Goal: Task Accomplishment & Management: Manage account settings

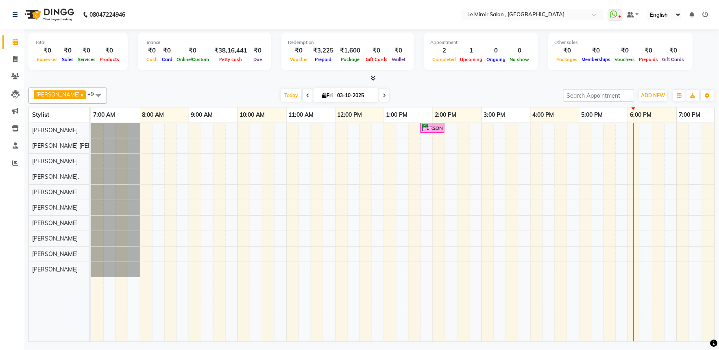
scroll to position [0, 108]
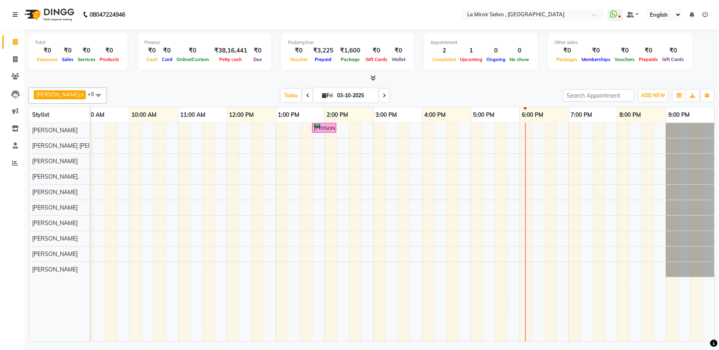
click at [335, 94] on input "03-10-2025" at bounding box center [355, 95] width 41 height 12
select select "10"
select select "2025"
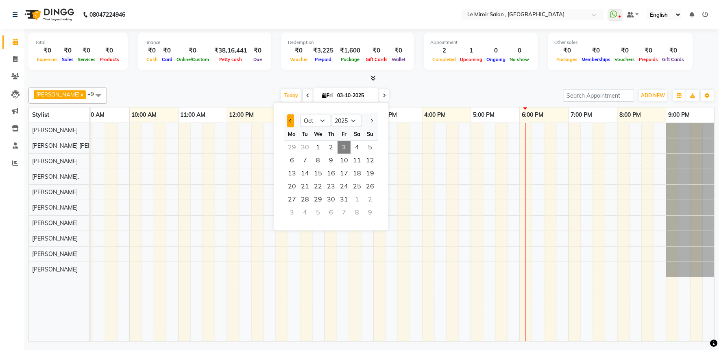
click at [287, 119] on button "Previous month" at bounding box center [290, 120] width 7 height 13
select select "9"
click at [309, 186] on span "23" at bounding box center [305, 186] width 13 height 13
type input "[DATE]"
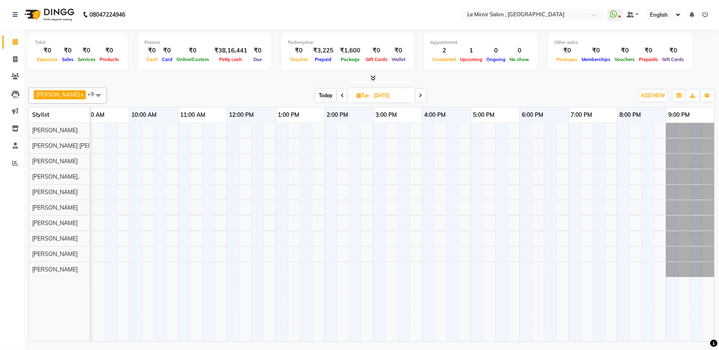
click at [373, 97] on input "[DATE]" at bounding box center [391, 95] width 41 height 12
select select "9"
select select "2025"
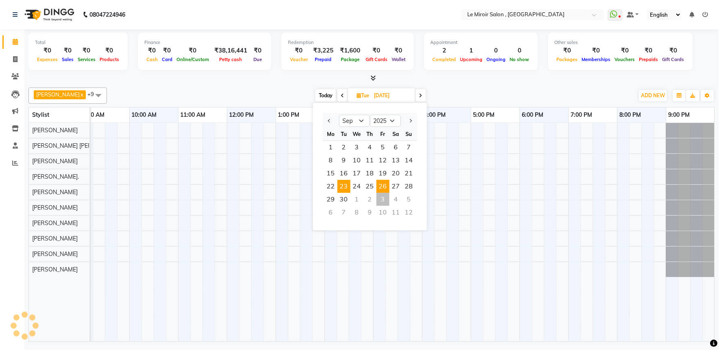
click at [383, 184] on span "26" at bounding box center [383, 186] width 13 height 13
type input "26-09-2025"
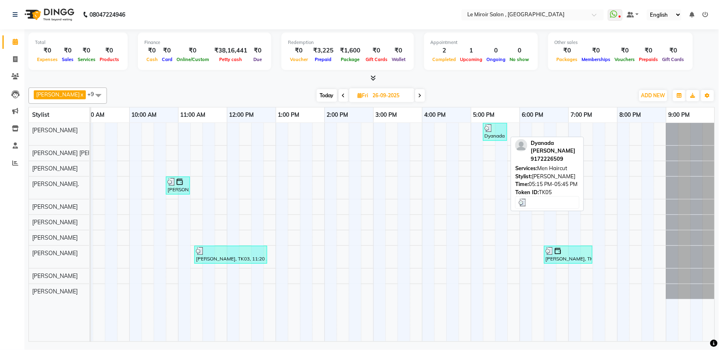
click at [493, 136] on div "Dyanada [PERSON_NAME], TK05, 05:15 PM-05:45 PM, Men Haircut" at bounding box center [495, 131] width 22 height 15
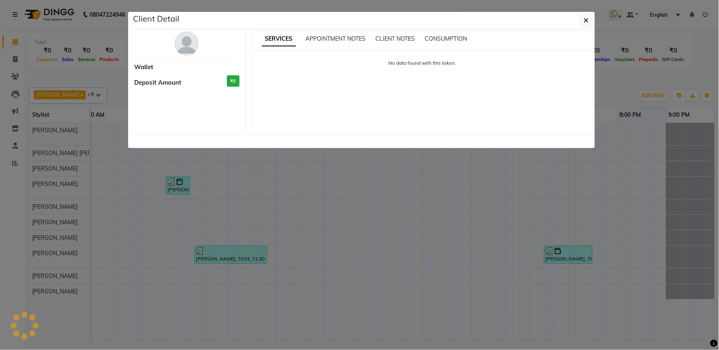
select select "3"
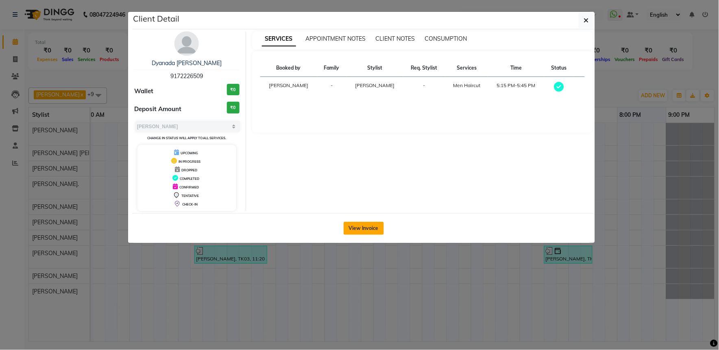
click at [363, 229] on button "View Invoice" at bounding box center [364, 228] width 40 height 13
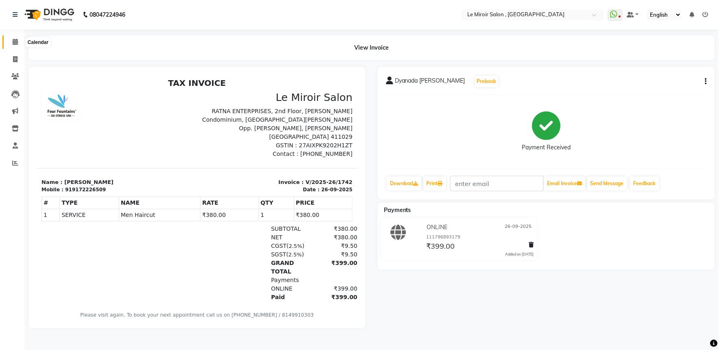
click at [15, 43] on icon at bounding box center [15, 42] width 5 height 6
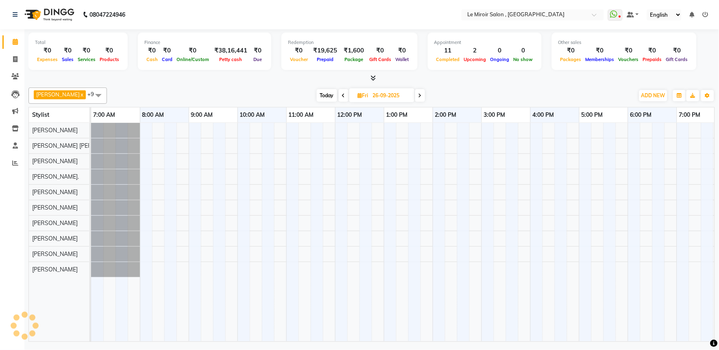
click at [373, 98] on input "26-09-2025" at bounding box center [391, 95] width 41 height 12
select select "9"
select select "2025"
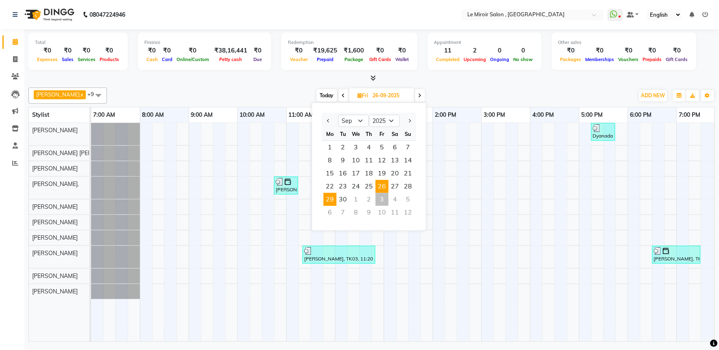
click at [334, 201] on span "29" at bounding box center [330, 199] width 13 height 13
type input "29-09-2025"
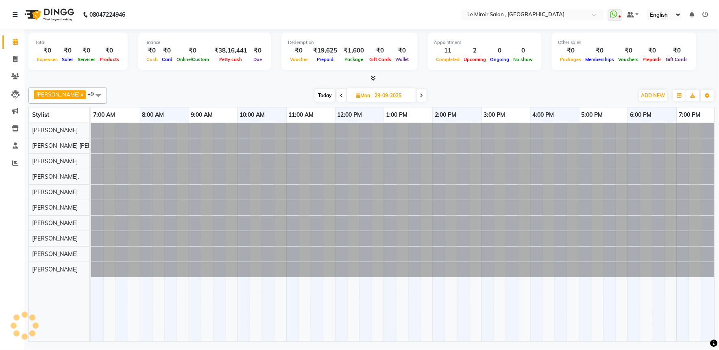
scroll to position [0, 108]
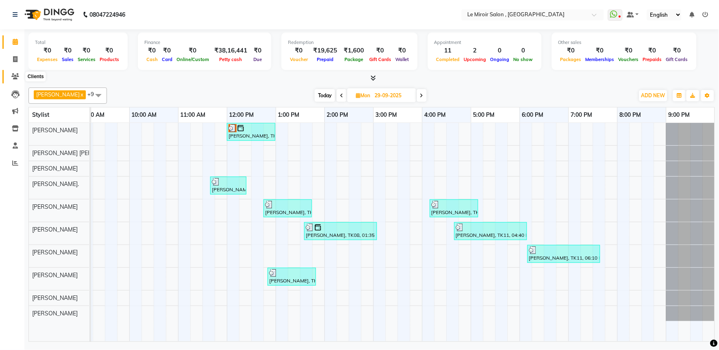
click at [11, 75] on icon at bounding box center [15, 76] width 8 height 6
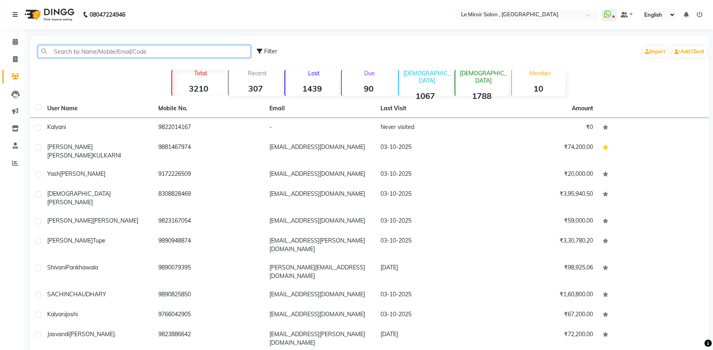
click at [100, 51] on input "text" at bounding box center [144, 51] width 213 height 13
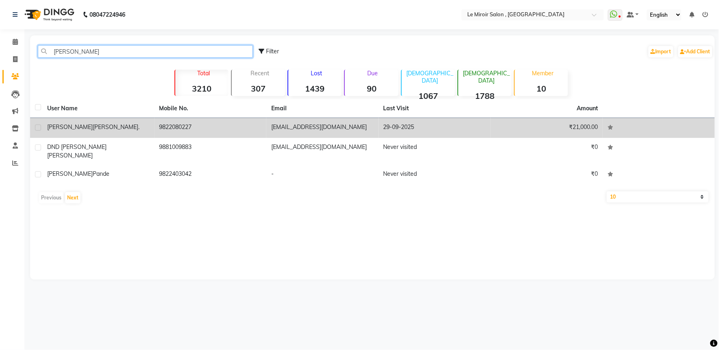
type input "[PERSON_NAME]"
click at [164, 129] on td "9822080227" at bounding box center [211, 128] width 112 height 20
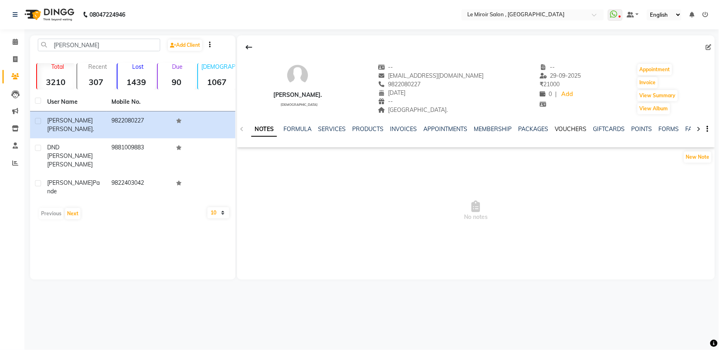
click at [576, 127] on link "VOUCHERS" at bounding box center [571, 128] width 32 height 7
click at [351, 129] on link "INVOICES" at bounding box center [350, 128] width 27 height 7
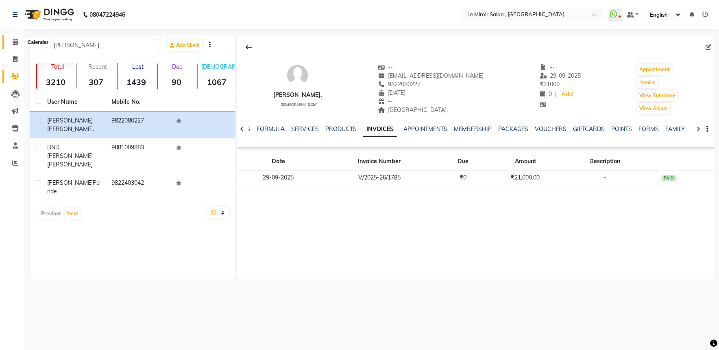
click at [11, 44] on span at bounding box center [15, 41] width 14 height 9
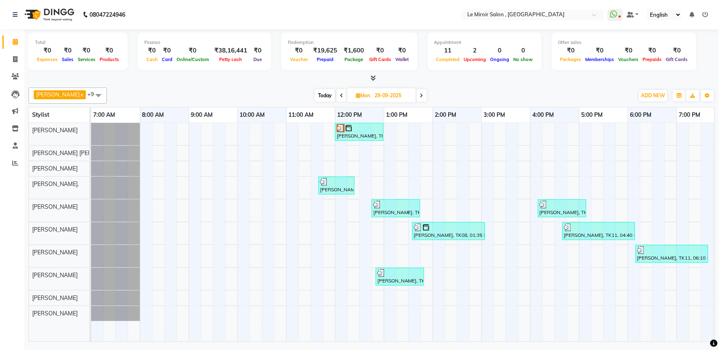
click at [420, 97] on icon at bounding box center [421, 95] width 3 height 5
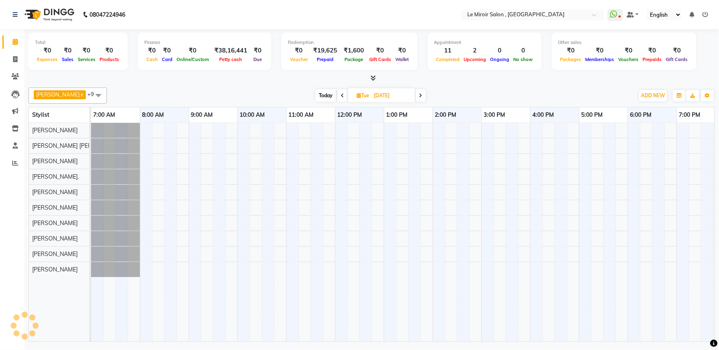
scroll to position [0, 108]
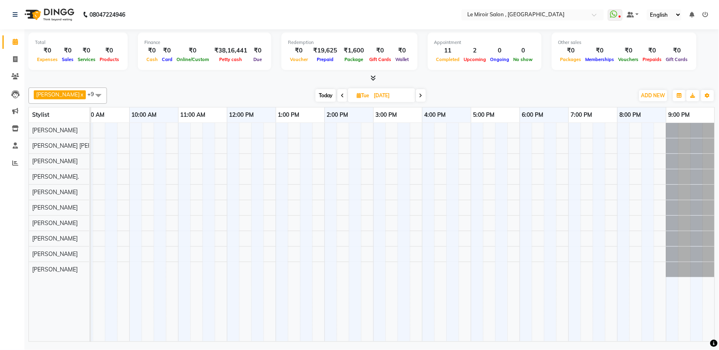
click at [419, 97] on icon at bounding box center [420, 95] width 3 height 5
type input "01-10-2025"
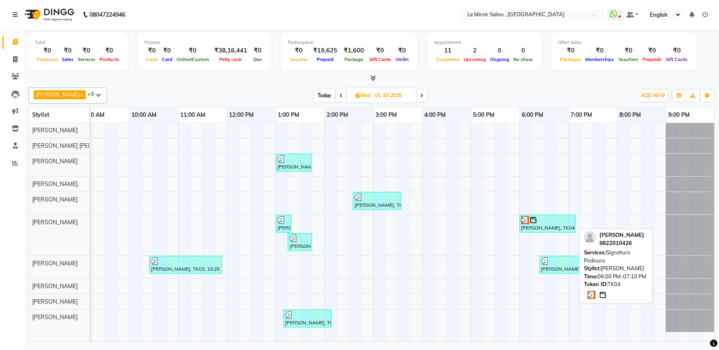
click at [568, 222] on div at bounding box center [548, 220] width 53 height 8
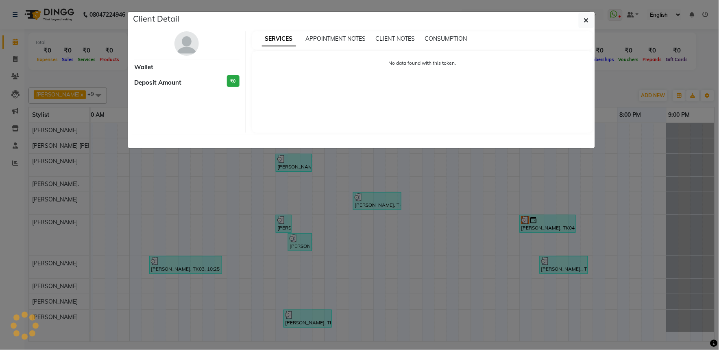
select select "3"
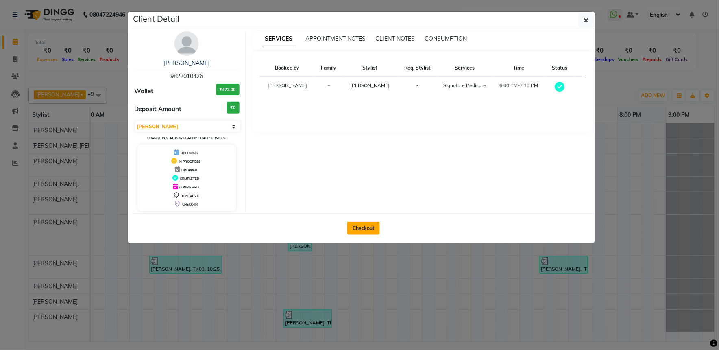
click at [368, 233] on button "Checkout" at bounding box center [363, 228] width 33 height 13
select select "service"
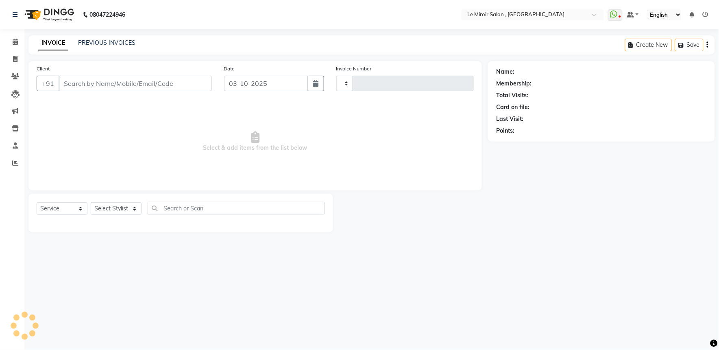
type input "1808"
select select "53"
type input "9822010426"
type input "01-10-2025"
select select "79891"
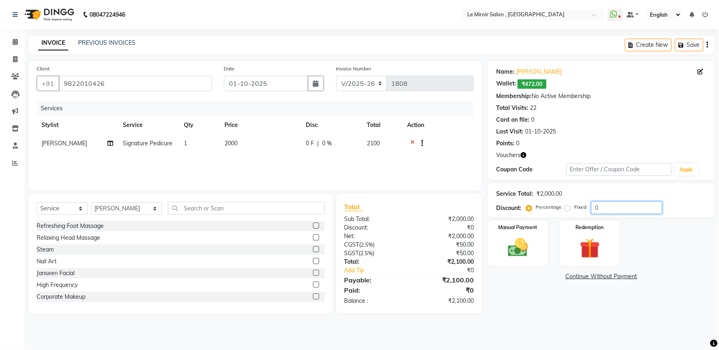
click at [594, 208] on input "0" at bounding box center [626, 207] width 71 height 13
type input "30"
click at [577, 250] on img at bounding box center [590, 249] width 34 height 26
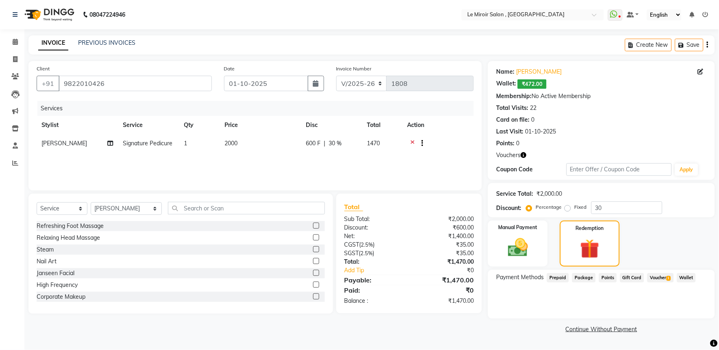
click at [667, 279] on span "1" at bounding box center [669, 278] width 4 height 5
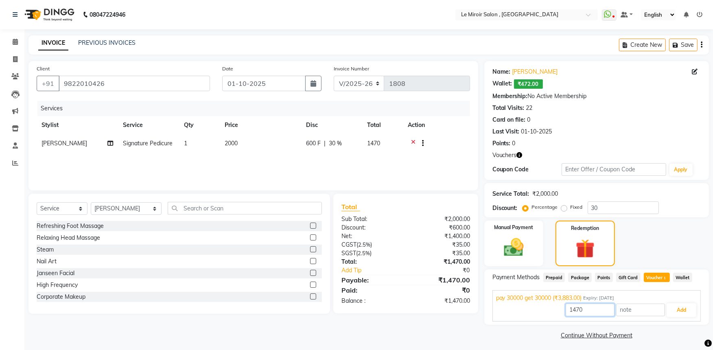
click at [576, 311] on input "1470" at bounding box center [589, 309] width 49 height 13
type input "1400"
click at [682, 307] on button "Add" at bounding box center [681, 310] width 30 height 14
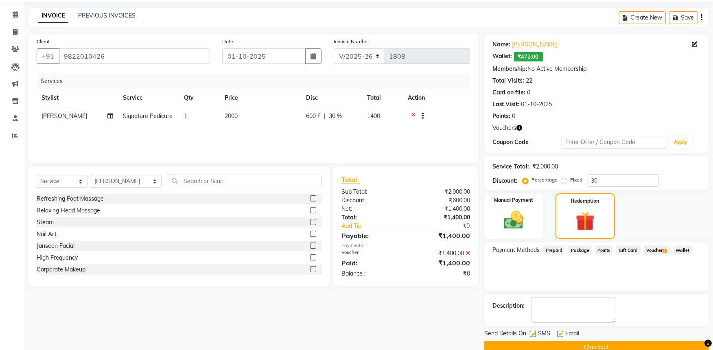
scroll to position [43, 0]
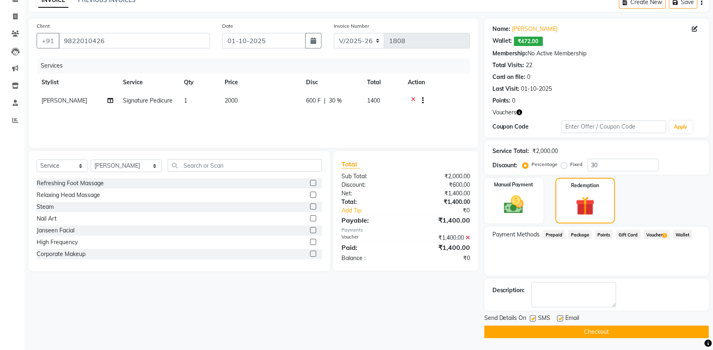
click at [533, 318] on label at bounding box center [533, 318] width 6 height 6
click at [533, 318] on input "checkbox" at bounding box center [532, 318] width 5 height 5
checkbox input "false"
click at [532, 332] on button "Checkout" at bounding box center [596, 331] width 225 height 13
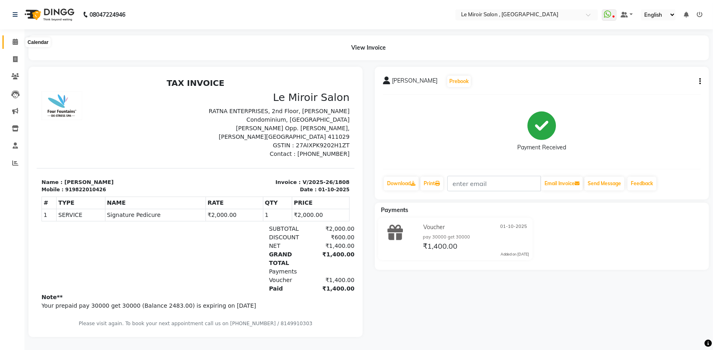
click at [17, 42] on icon at bounding box center [15, 42] width 5 height 6
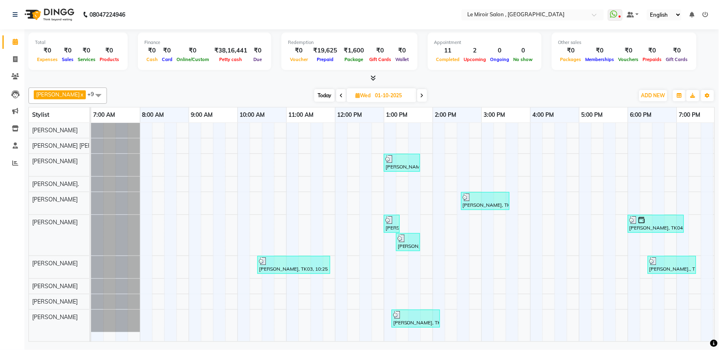
click at [365, 96] on span "Wed" at bounding box center [363, 95] width 19 height 6
select select "10"
select select "2025"
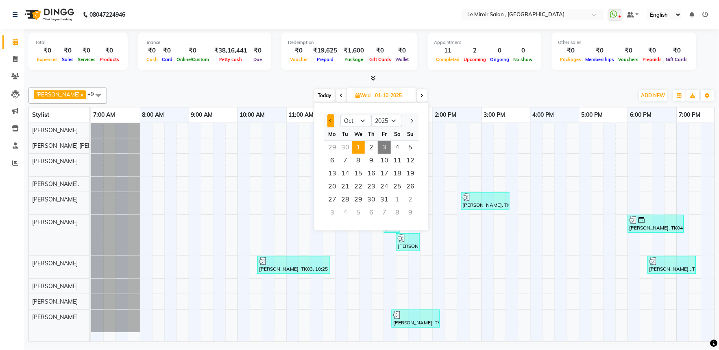
click at [332, 120] on span "Previous month" at bounding box center [331, 120] width 3 height 3
select select "9"
click at [415, 171] on span "21" at bounding box center [410, 173] width 13 height 13
type input "[DATE]"
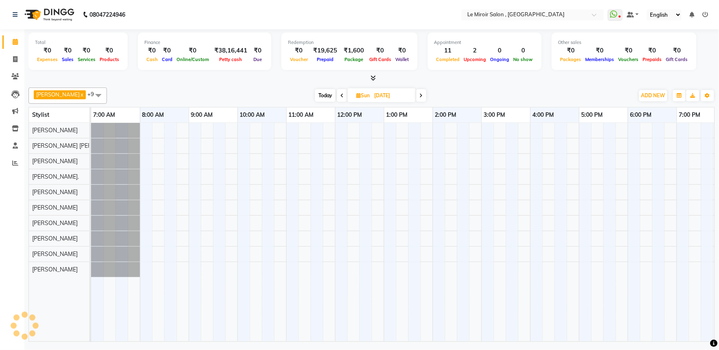
scroll to position [0, 108]
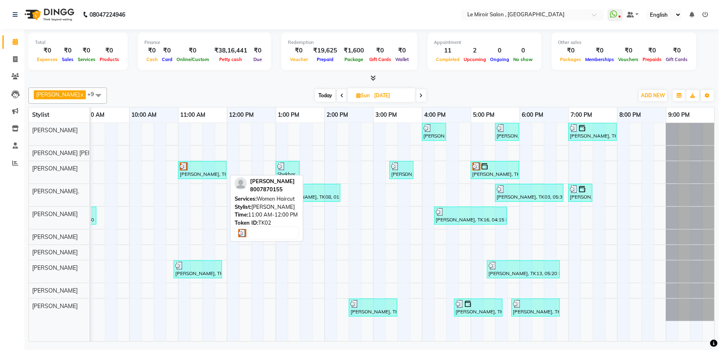
click at [202, 170] on div at bounding box center [202, 166] width 45 height 8
select select "3"
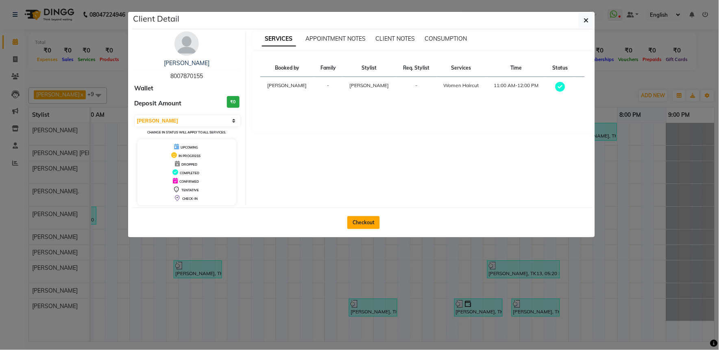
click at [359, 222] on button "Checkout" at bounding box center [363, 222] width 33 height 13
select select "53"
select select "service"
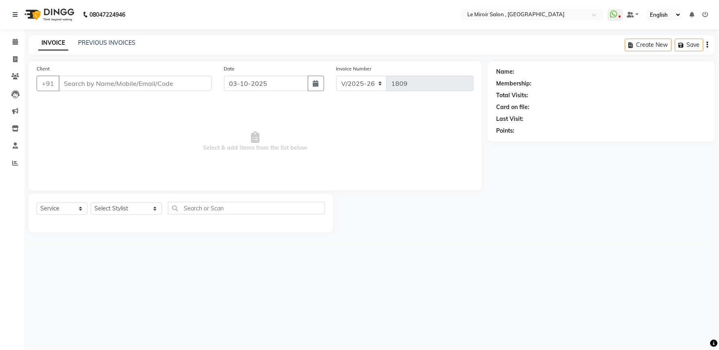
type input "8007870155"
type input "[DATE]"
select select "39215"
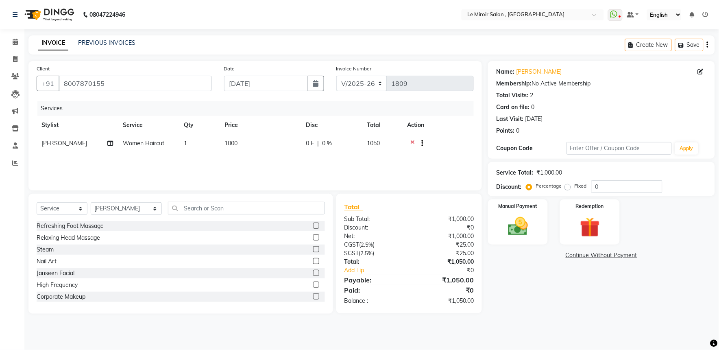
click at [237, 146] on span "1000" at bounding box center [231, 143] width 13 height 7
select select "39215"
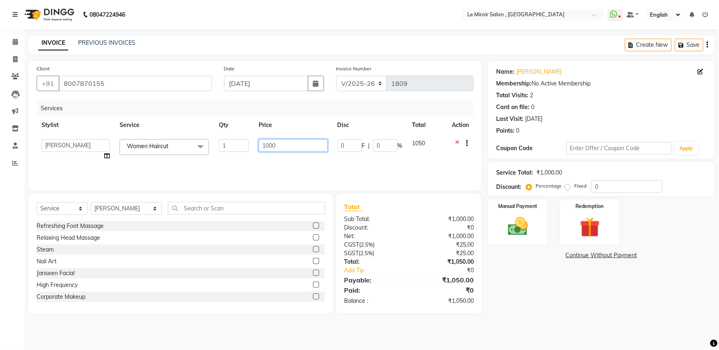
click at [262, 145] on input "1000" at bounding box center [293, 145] width 69 height 13
type input "475"
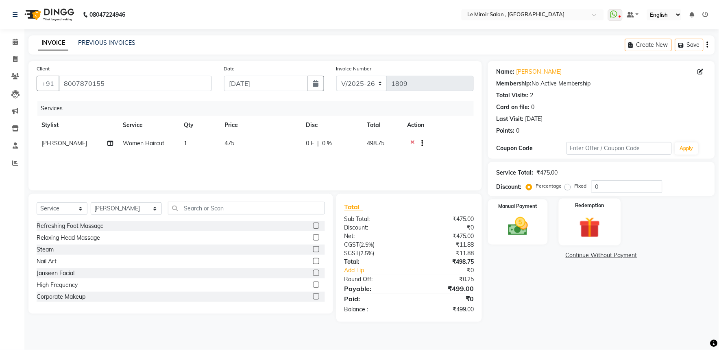
click at [592, 224] on img at bounding box center [590, 227] width 34 height 26
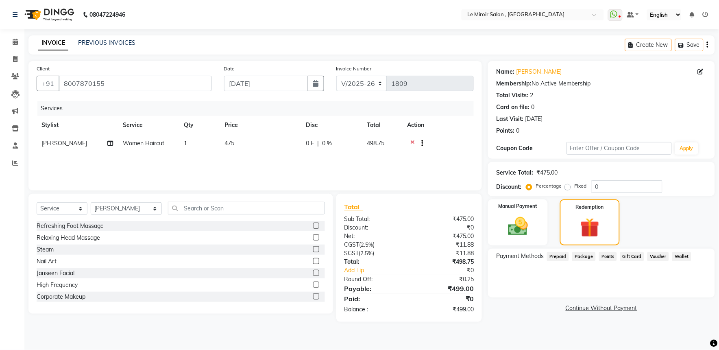
click at [653, 253] on span "Voucher" at bounding box center [659, 256] width 22 height 9
click at [605, 308] on link "Continue Without Payment" at bounding box center [602, 308] width 224 height 9
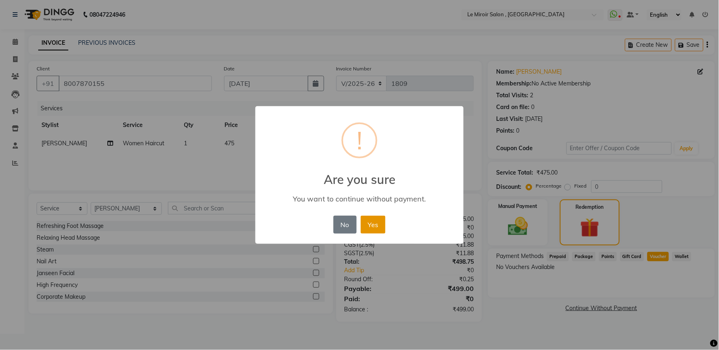
click at [371, 224] on button "Yes" at bounding box center [373, 225] width 25 height 18
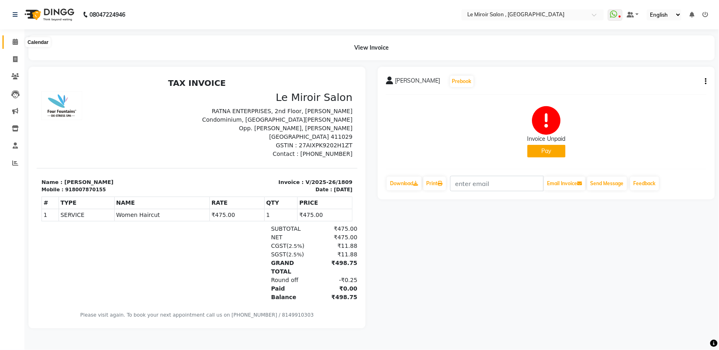
click at [14, 43] on icon at bounding box center [15, 42] width 5 height 6
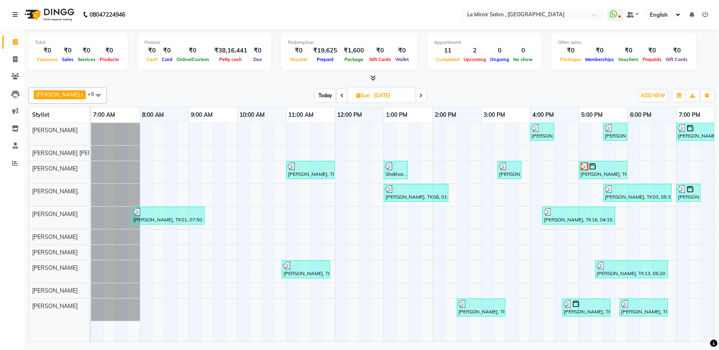
click at [386, 98] on input "[DATE]" at bounding box center [392, 95] width 41 height 12
select select "9"
select select "2025"
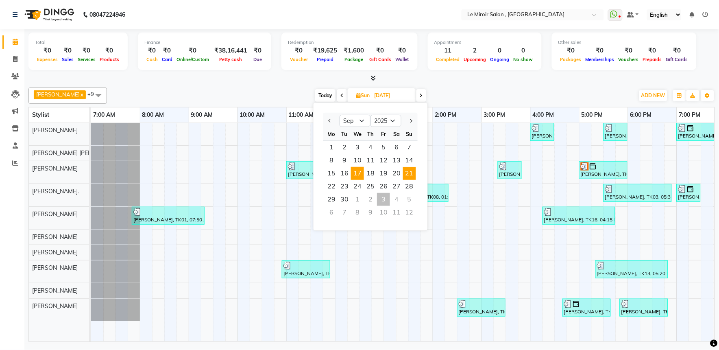
click at [355, 170] on span "17" at bounding box center [357, 173] width 13 height 13
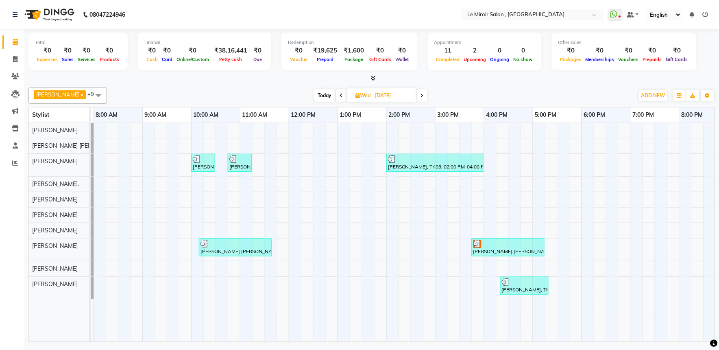
scroll to position [0, 43]
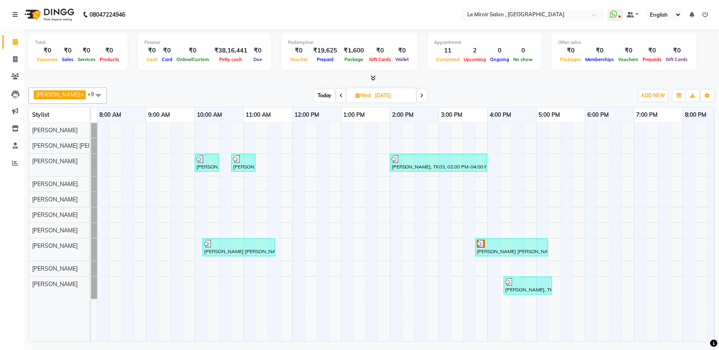
click at [304, 94] on div "[DATE] [DATE]" at bounding box center [370, 95] width 519 height 12
click at [314, 94] on span "Today" at bounding box center [324, 95] width 20 height 13
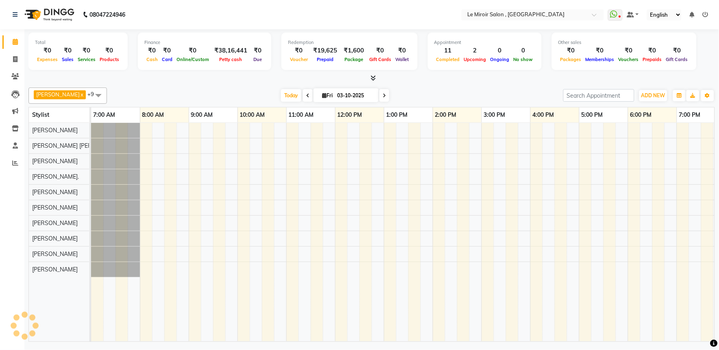
scroll to position [0, 108]
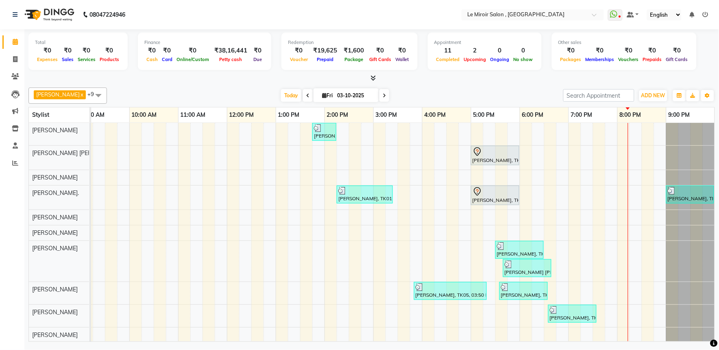
click at [383, 95] on icon at bounding box center [384, 95] width 3 height 5
type input "04-10-2025"
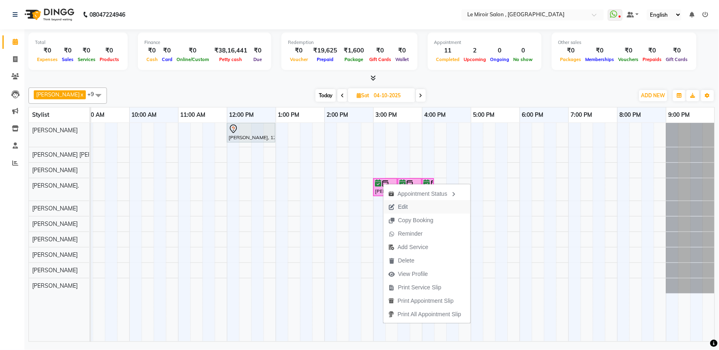
click at [397, 205] on span "Edit" at bounding box center [398, 206] width 29 height 13
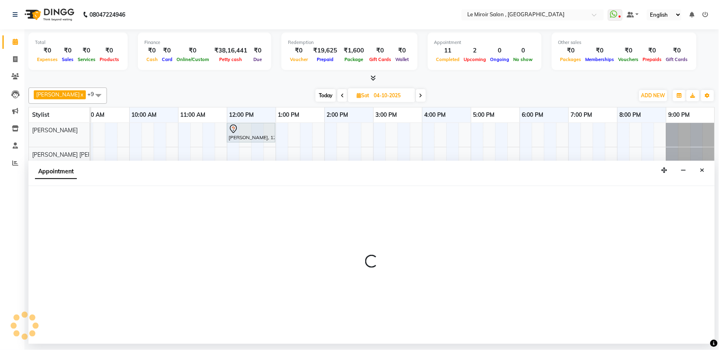
select select "tentative"
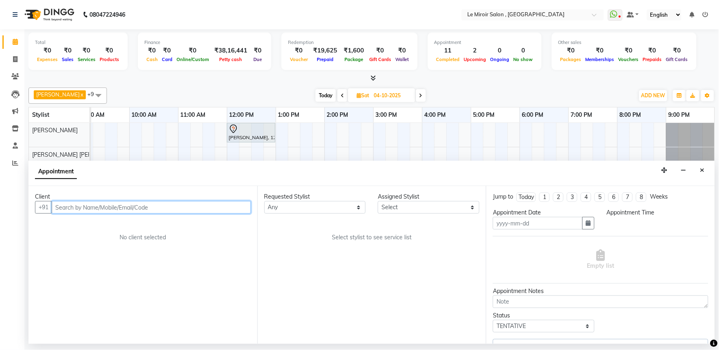
type input "04-10-2025"
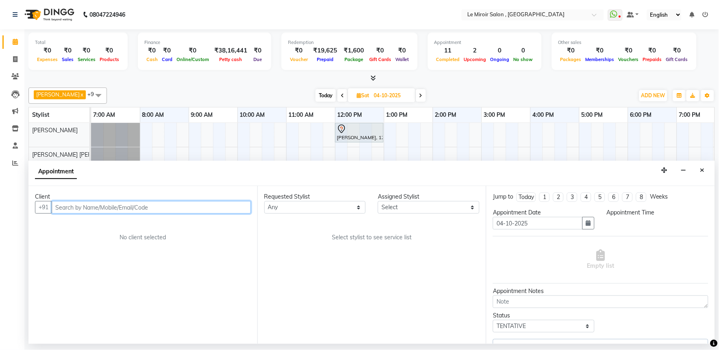
select select "confirm booking"
select select "900"
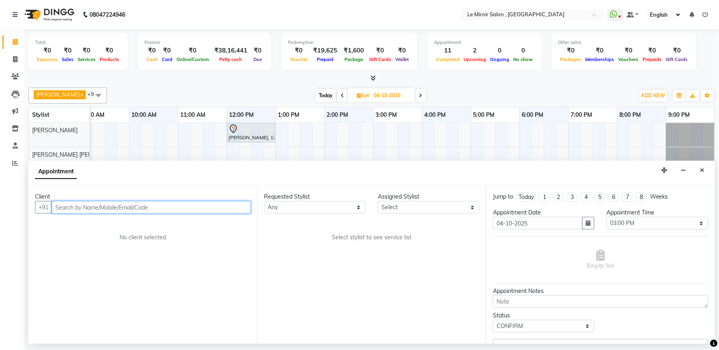
select select "67539"
select select "662"
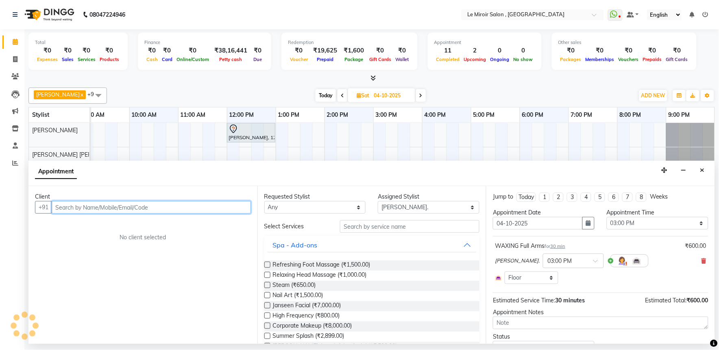
select select "662"
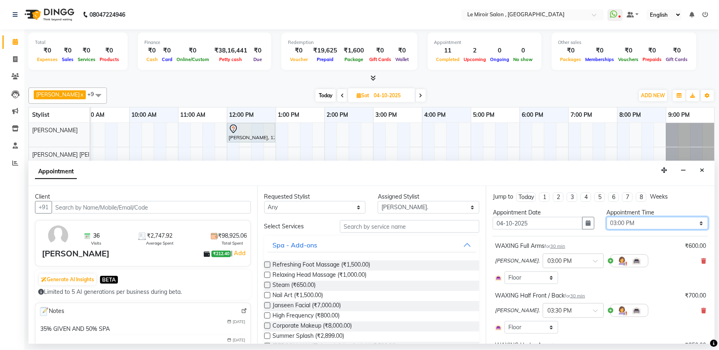
click at [625, 224] on select "Select 08:00 AM 08:15 AM 08:30 AM 08:45 AM 09:00 AM 09:15 AM 09:30 AM 09:45 AM …" at bounding box center [658, 223] width 102 height 13
click at [586, 224] on icon "button" at bounding box center [588, 223] width 5 height 6
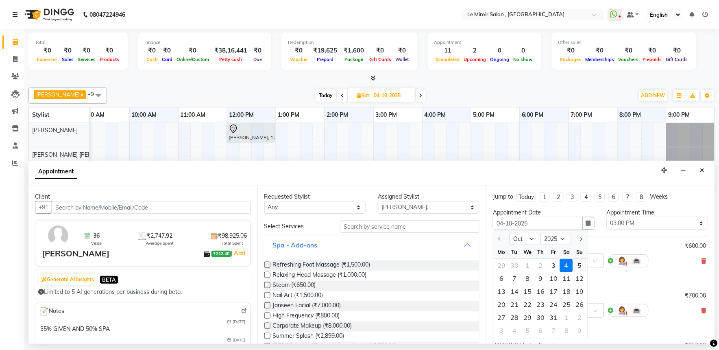
click at [578, 265] on div "5" at bounding box center [579, 265] width 13 height 13
type input "05-10-2025"
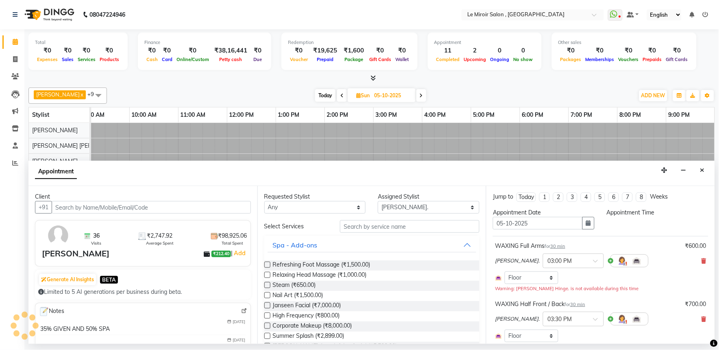
scroll to position [0, 0]
select select "900"
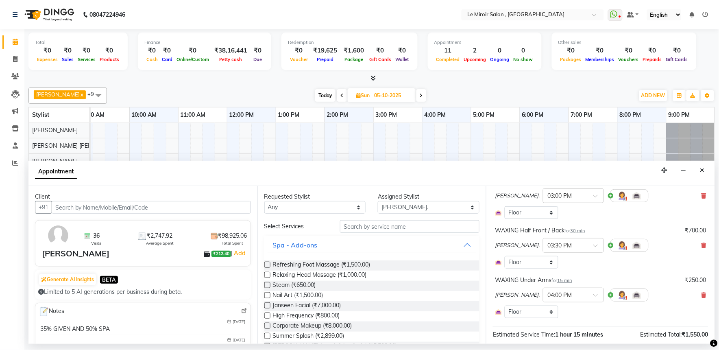
scroll to position [135, 0]
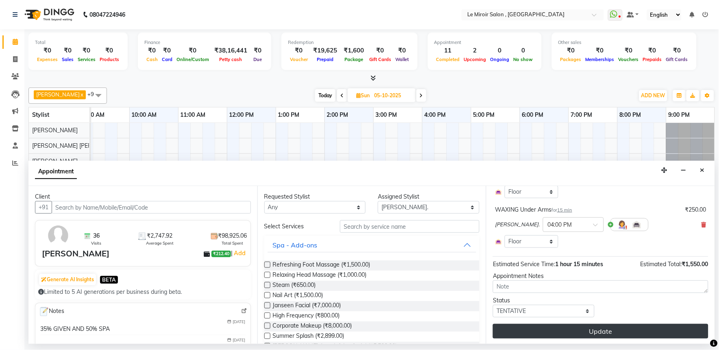
click at [574, 330] on button "Update" at bounding box center [601, 331] width 216 height 15
